Goal: Transaction & Acquisition: Subscribe to service/newsletter

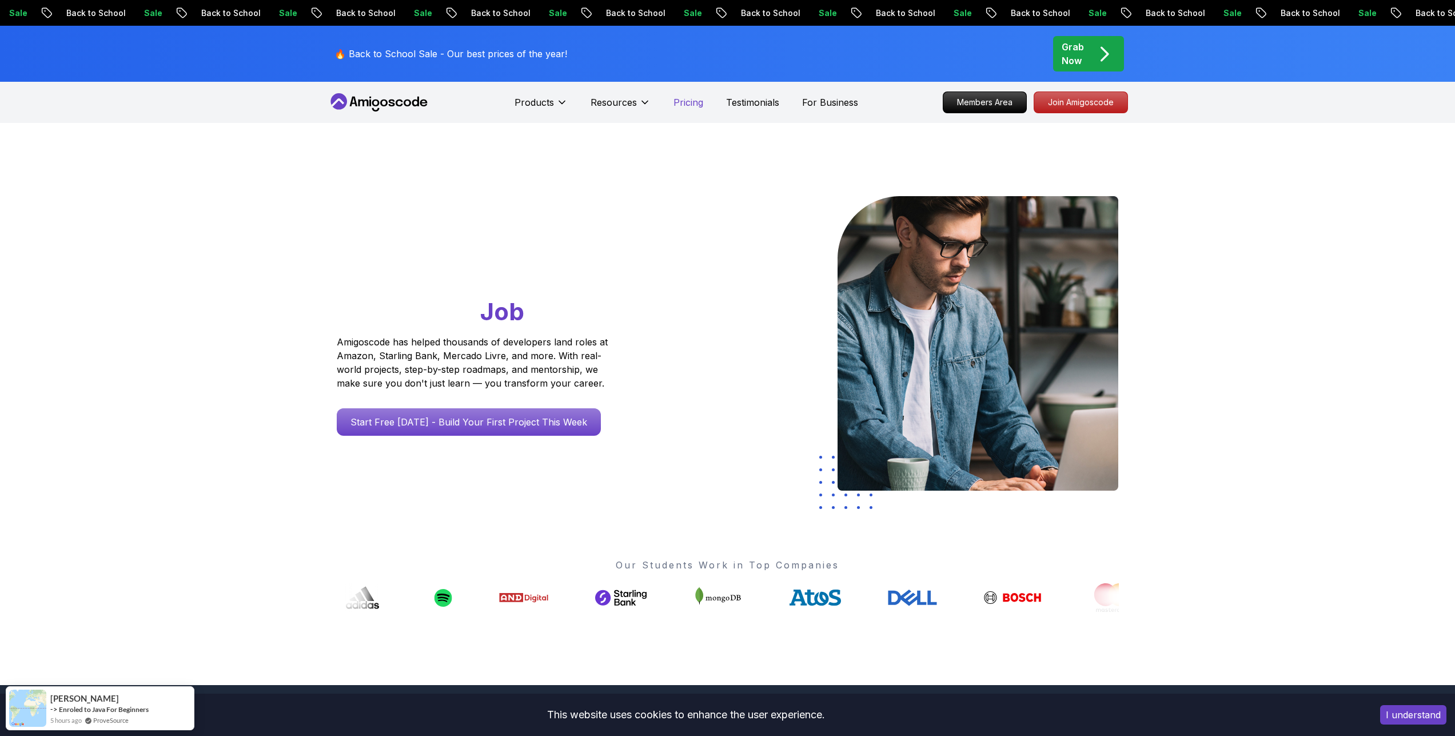
click at [684, 98] on p "Pricing" at bounding box center [688, 102] width 30 height 14
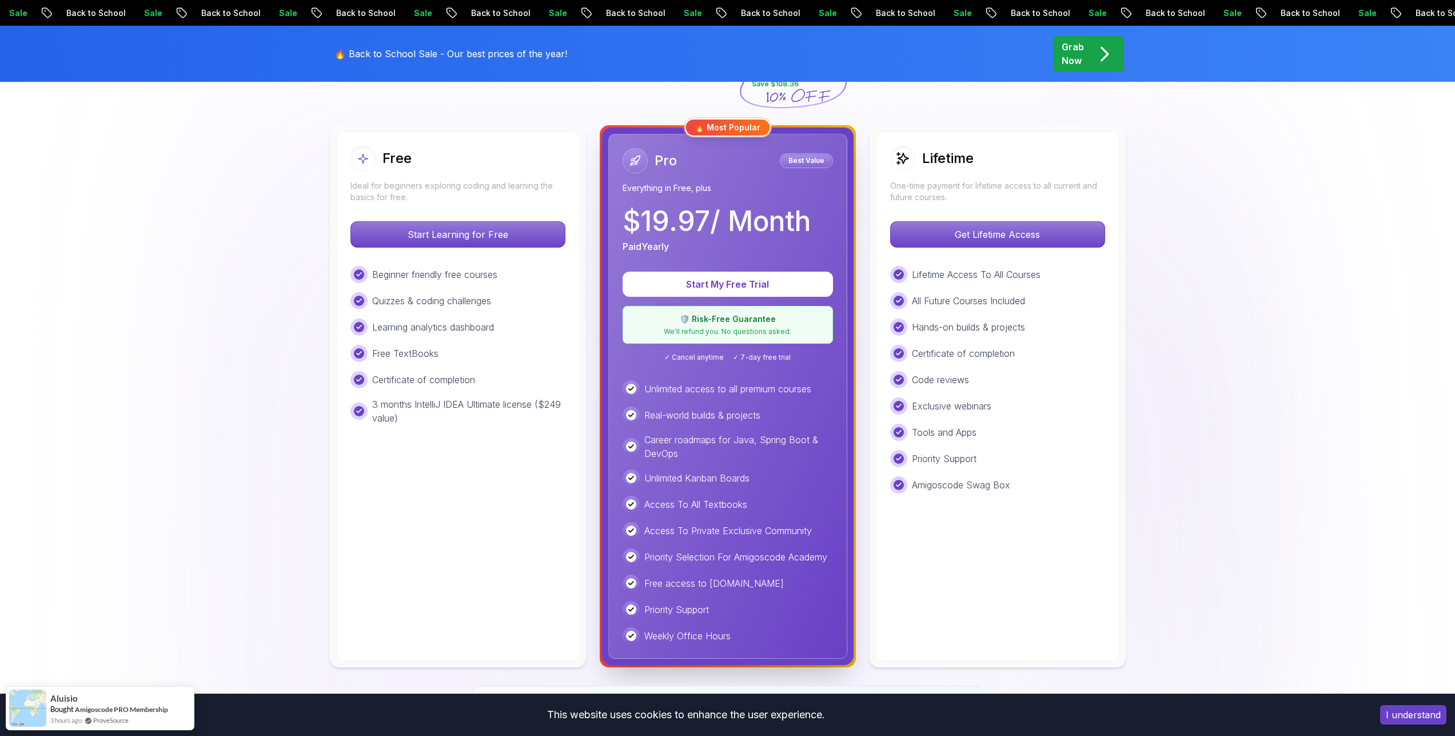
scroll to position [343, 0]
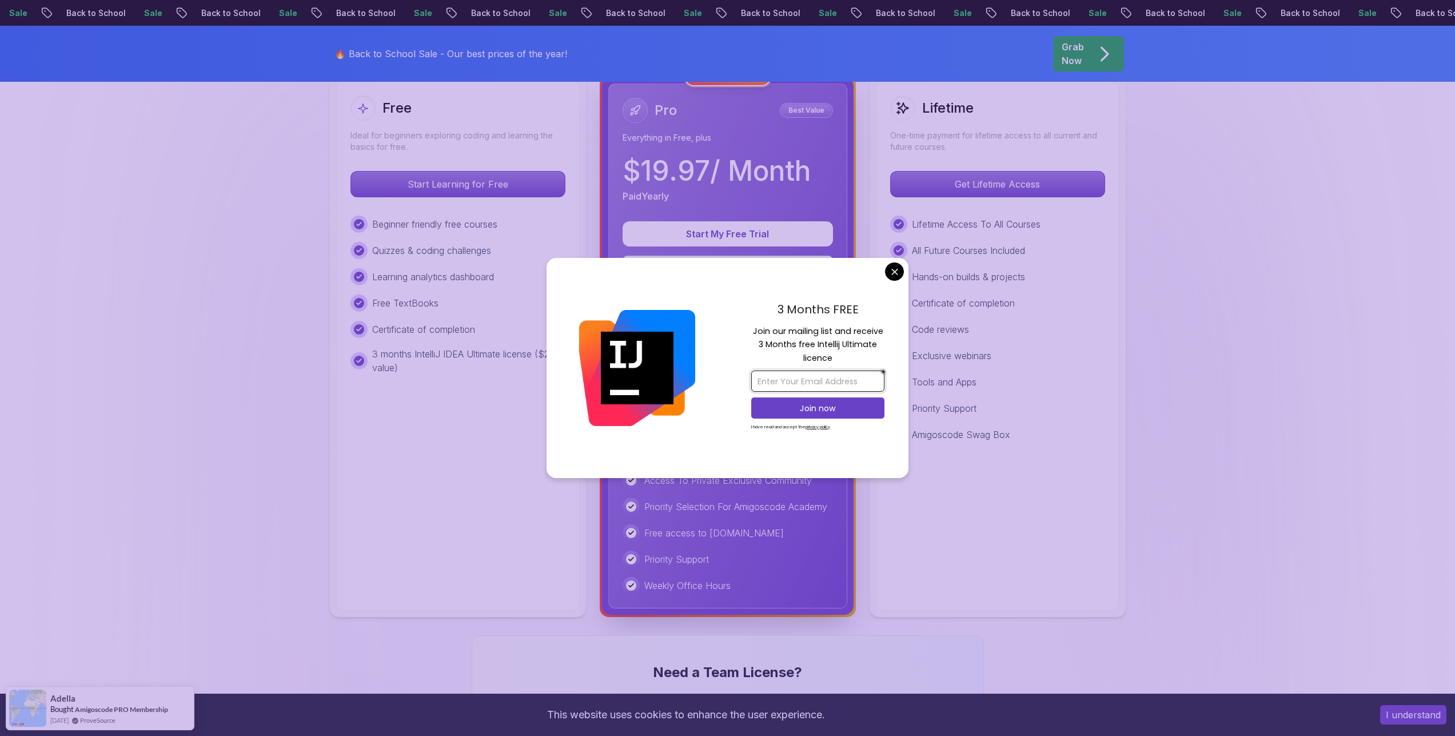
click at [787, 374] on input "email" at bounding box center [817, 380] width 133 height 21
type input "[EMAIL_ADDRESS][DOMAIN_NAME]"
click at [833, 404] on p "Join now" at bounding box center [818, 407] width 108 height 11
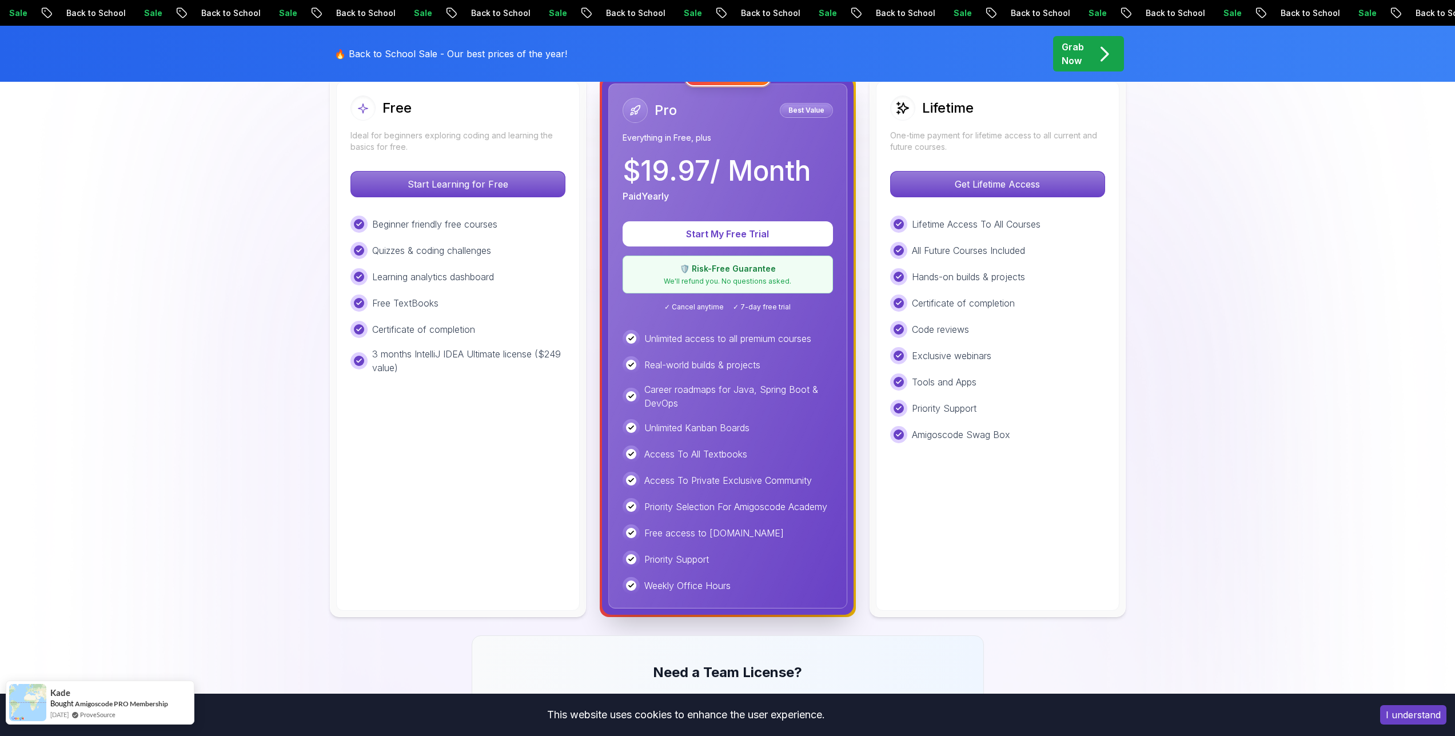
click at [115, 710] on link "ProveSource" at bounding box center [97, 714] width 35 height 10
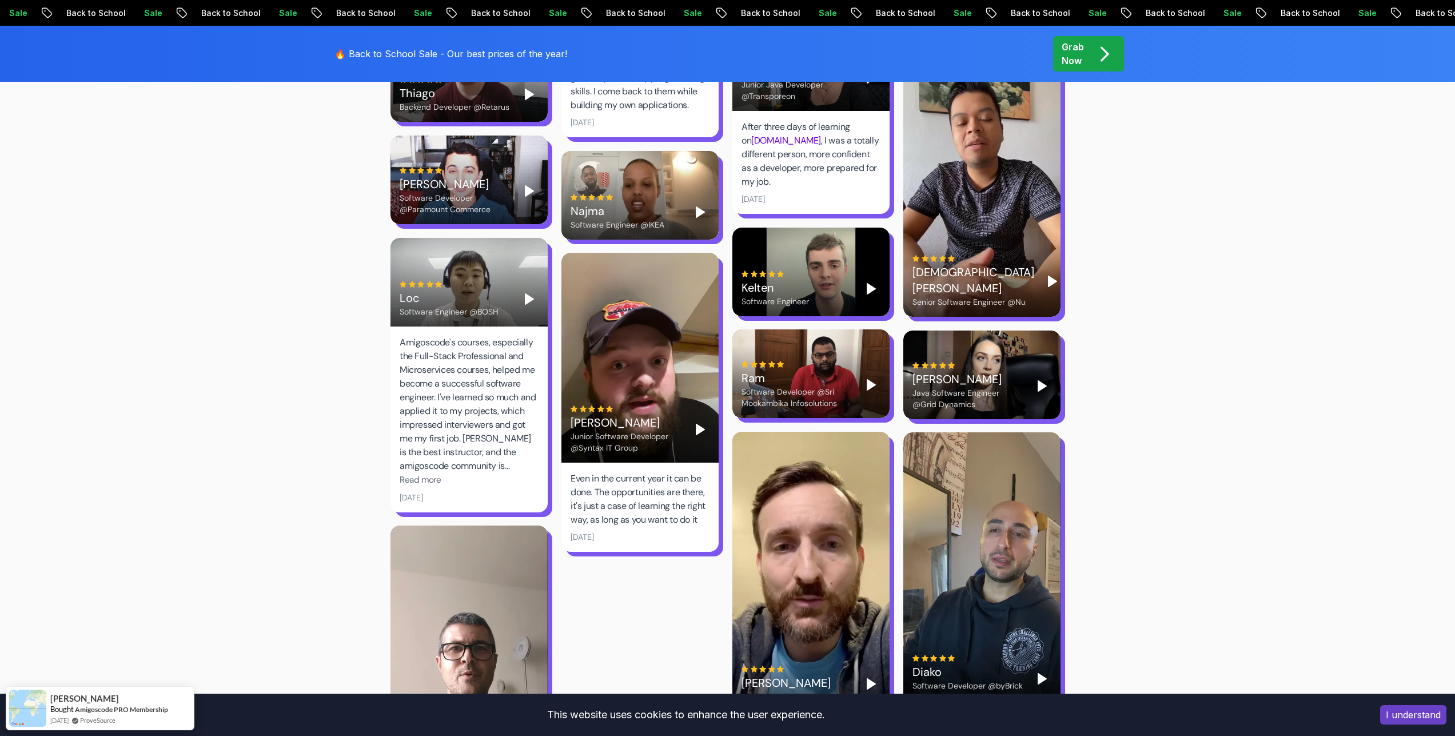
scroll to position [3499, 0]
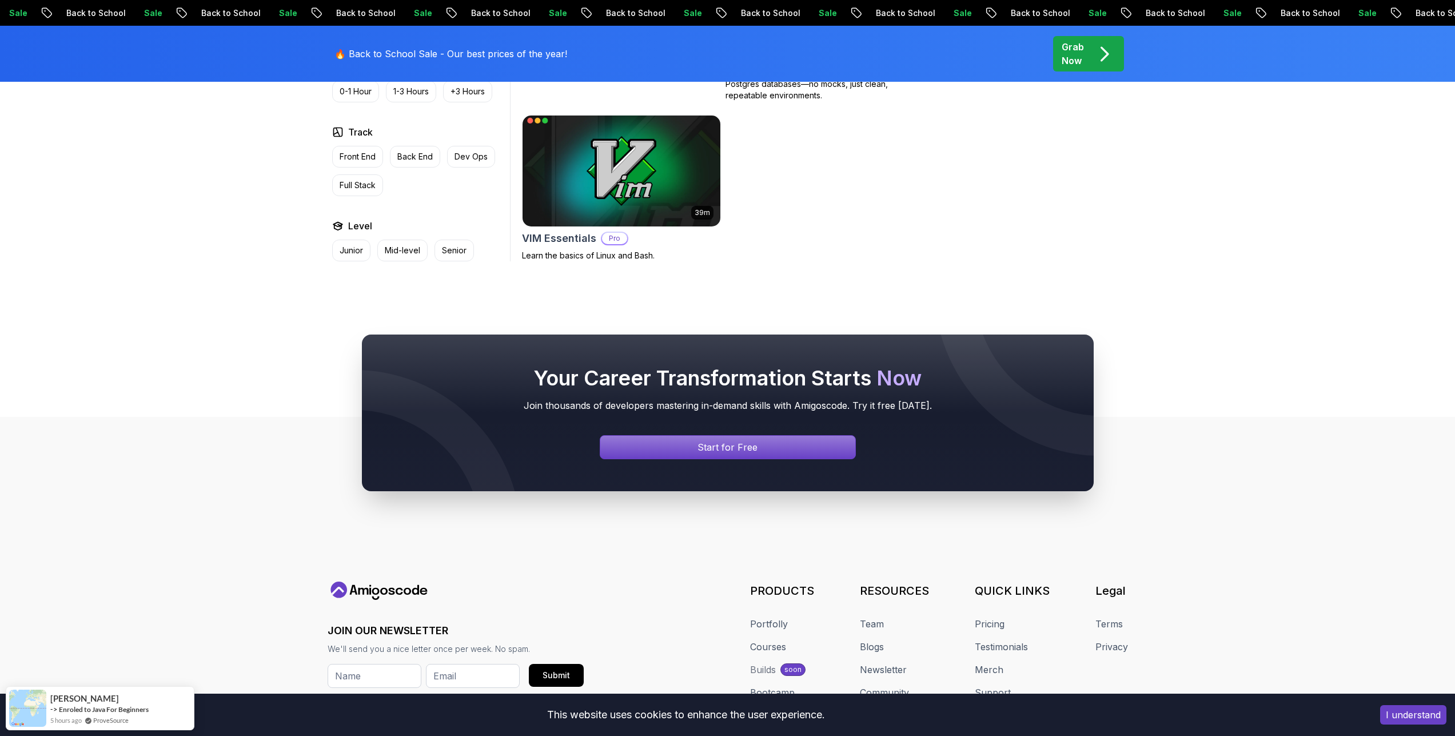
scroll to position [3362, 0]
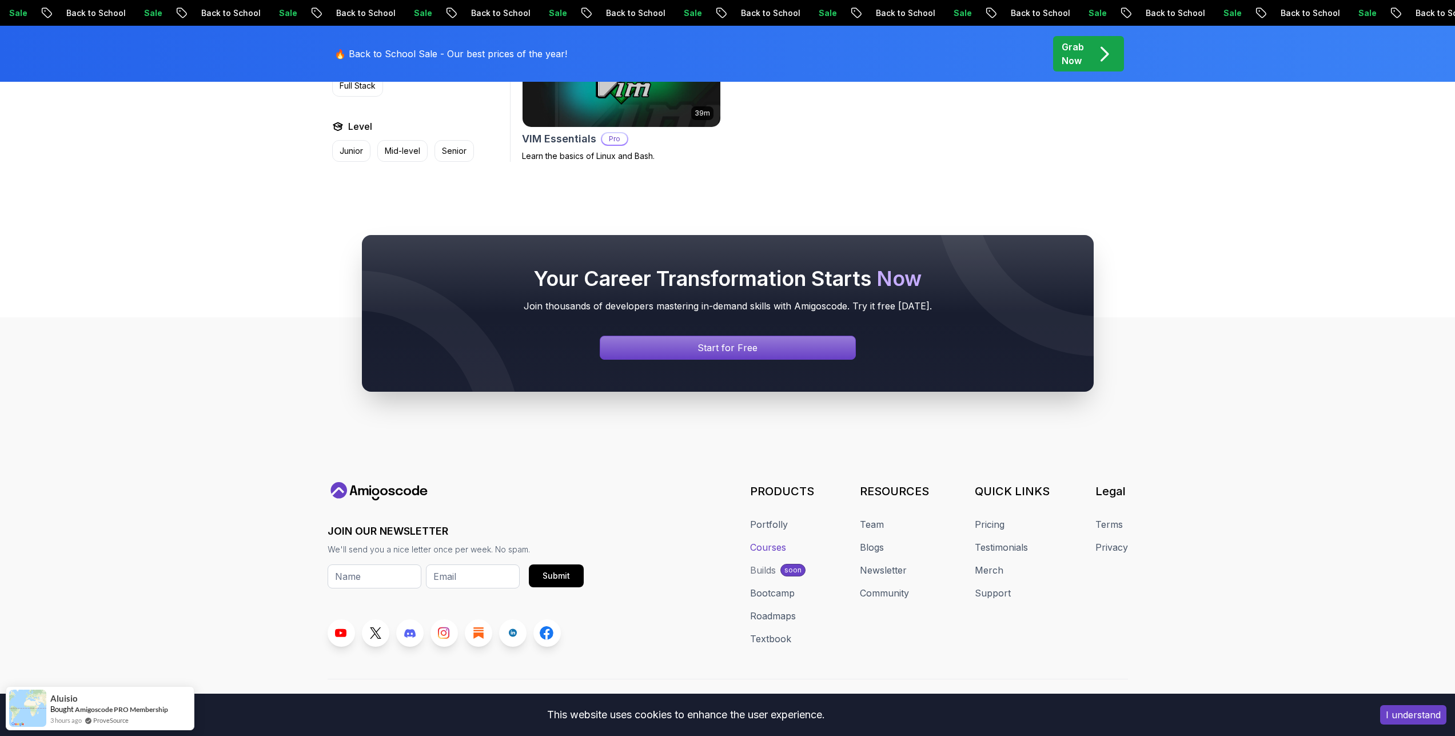
click at [766, 540] on link "Courses" at bounding box center [768, 547] width 36 height 14
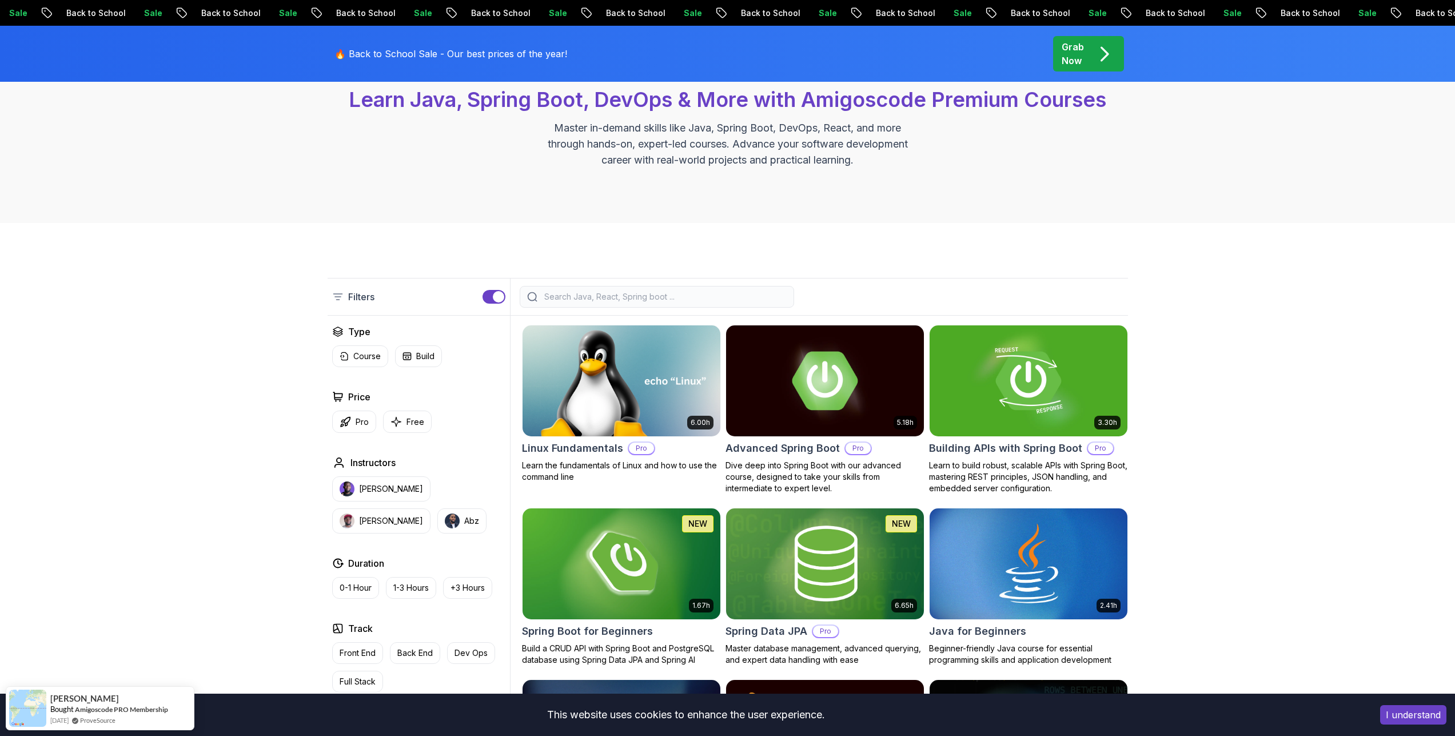
scroll to position [137, 0]
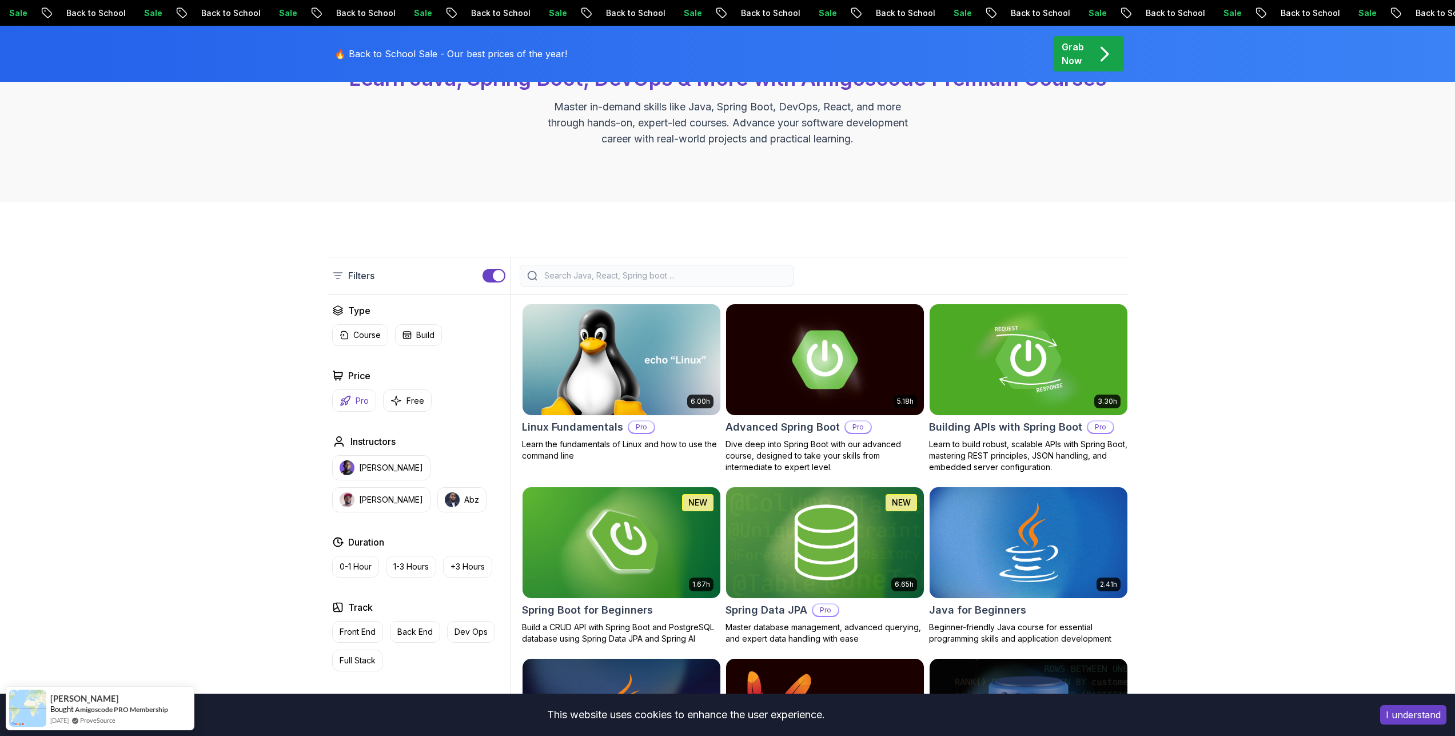
click at [366, 409] on button "Pro" at bounding box center [354, 400] width 44 height 22
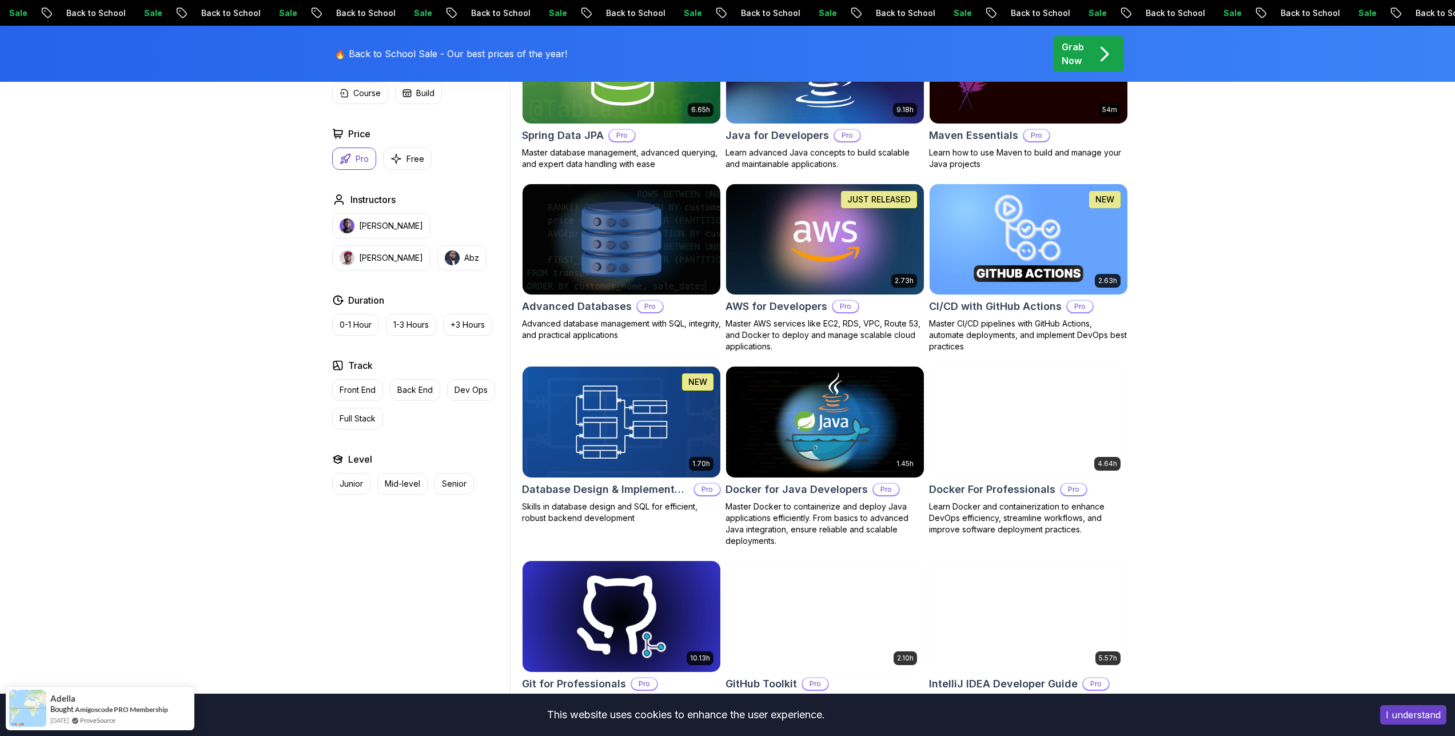
scroll to position [274, 0]
